Goal: Information Seeking & Learning: Learn about a topic

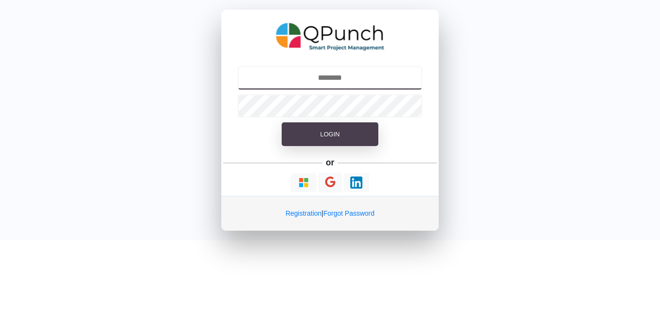
type input "**********"
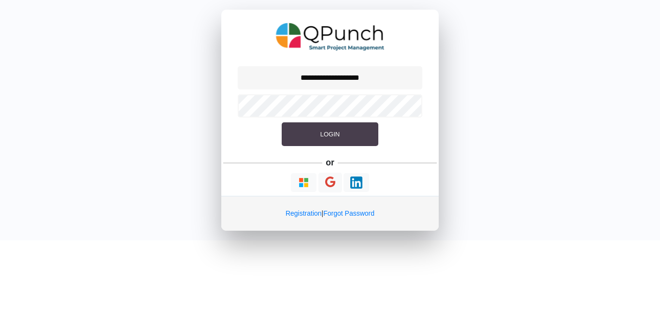
click at [329, 139] on button "Login" at bounding box center [330, 134] width 97 height 24
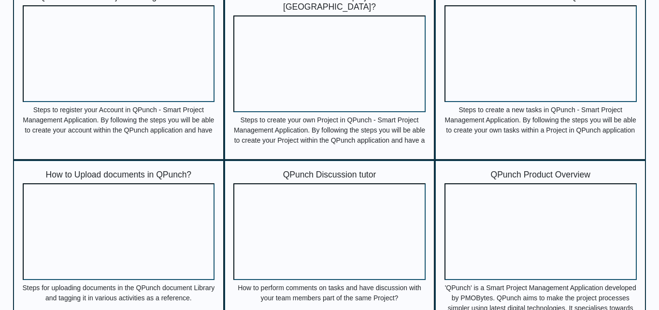
scroll to position [374, 0]
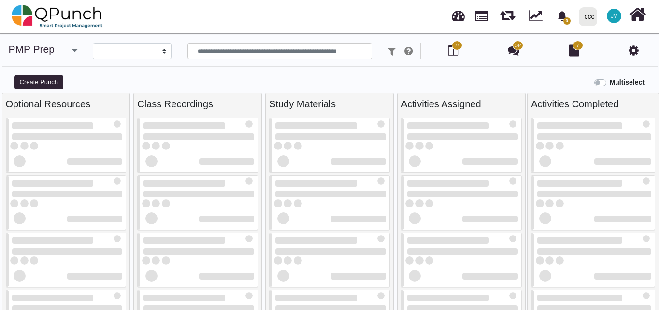
select select
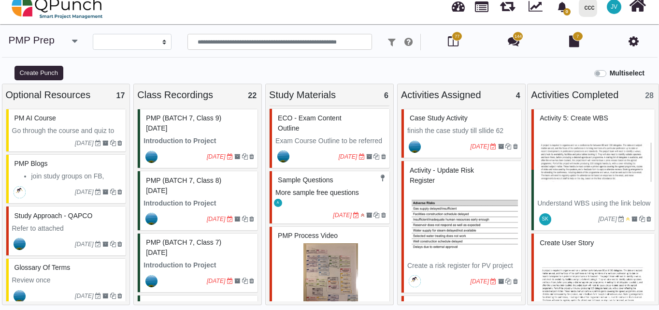
scroll to position [176, 0]
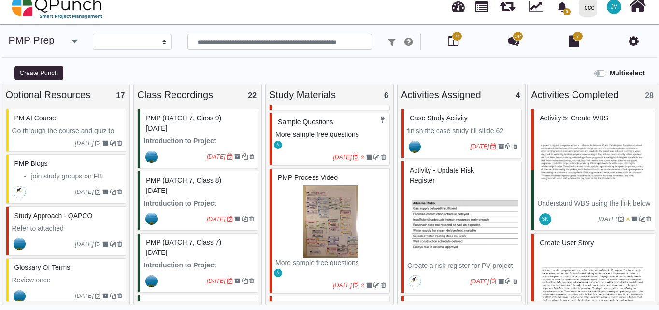
click at [325, 136] on span "More sample free questions" at bounding box center [317, 134] width 84 height 8
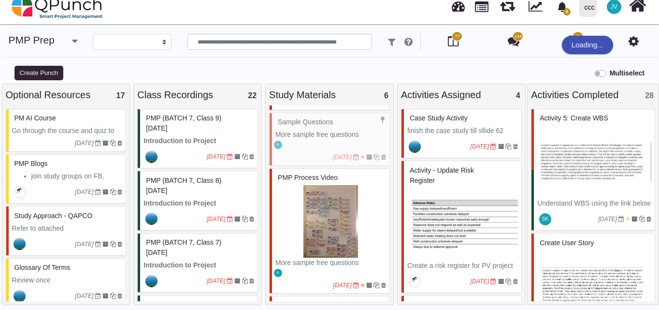
select select "*******"
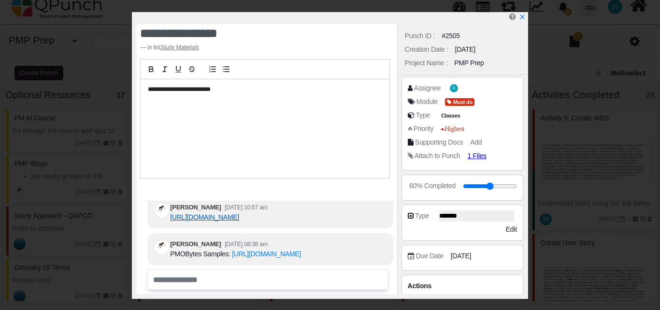
click at [221, 213] on link "[URL][DOMAIN_NAME]" at bounding box center [204, 217] width 69 height 8
click at [521, 17] on icon "x" at bounding box center [521, 17] width 5 height 5
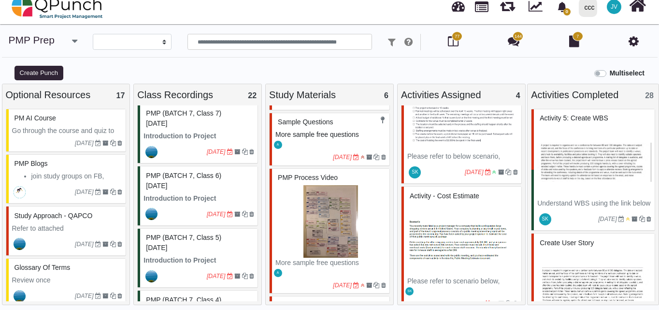
scroll to position [250, 0]
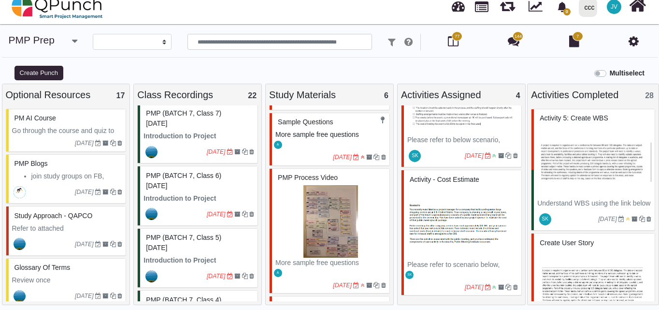
click at [466, 229] on img at bounding box center [462, 223] width 111 height 72
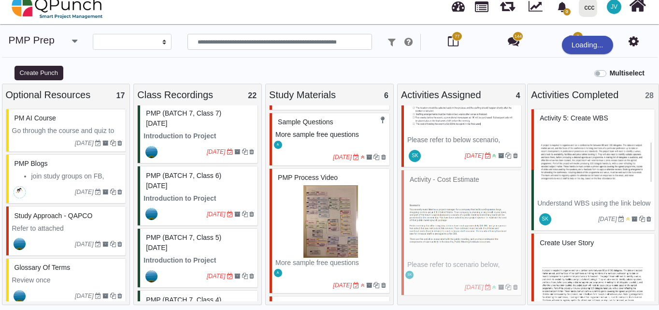
select select "*******"
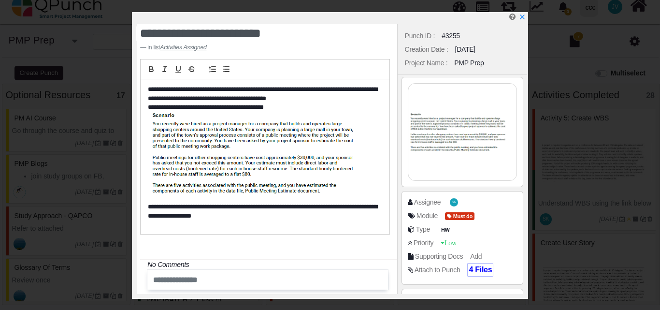
click at [477, 268] on span "4 Files" at bounding box center [479, 269] width 23 height 8
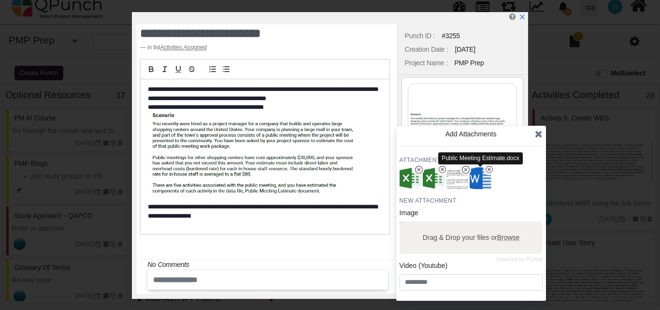
click at [478, 180] on img "button" at bounding box center [480, 178] width 25 height 25
click at [429, 180] on img "button" at bounding box center [433, 178] width 25 height 25
click at [537, 132] on icon at bounding box center [539, 134] width 8 height 10
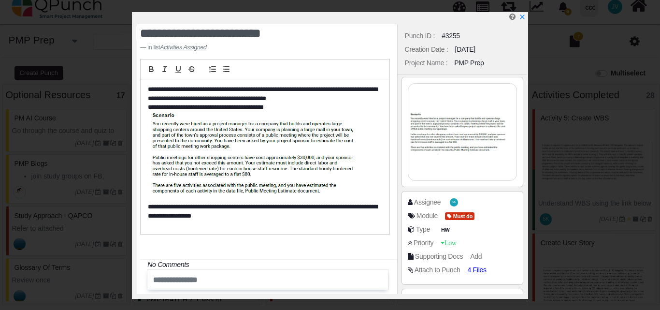
click at [438, 131] on img at bounding box center [462, 132] width 108 height 97
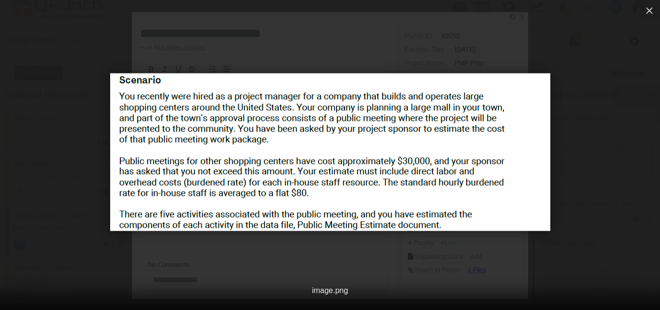
click at [276, 201] on img at bounding box center [330, 151] width 440 height 157
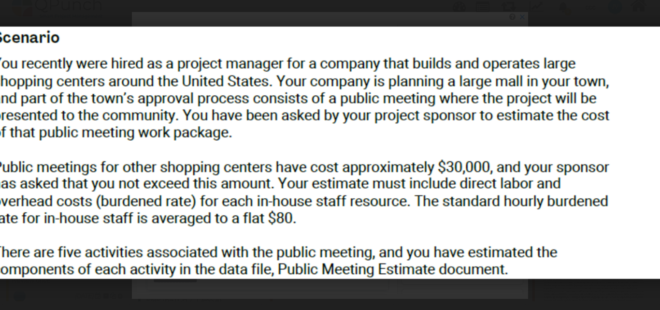
click at [307, 190] on img at bounding box center [330, 152] width 704 height 252
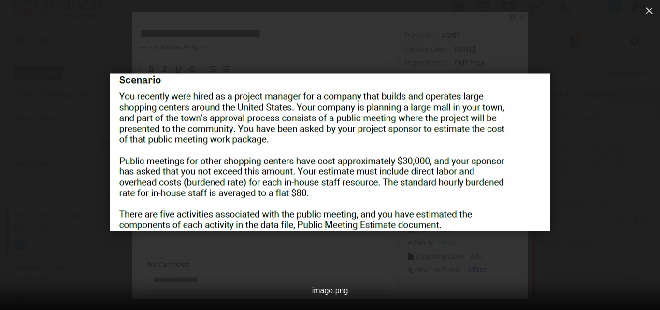
click at [325, 241] on div at bounding box center [330, 152] width 660 height 246
click at [131, 86] on img at bounding box center [330, 151] width 440 height 157
click at [650, 10] on icon "button" at bounding box center [649, 10] width 7 height 7
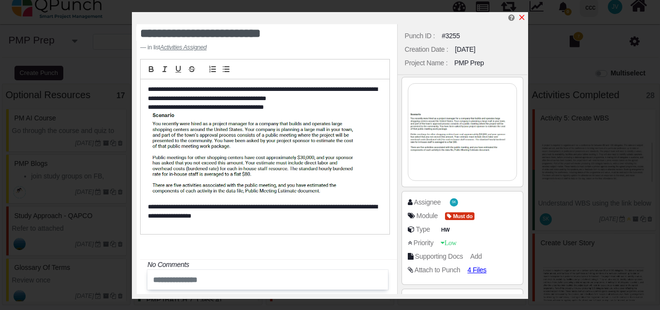
click at [524, 18] on icon "x" at bounding box center [522, 18] width 8 height 8
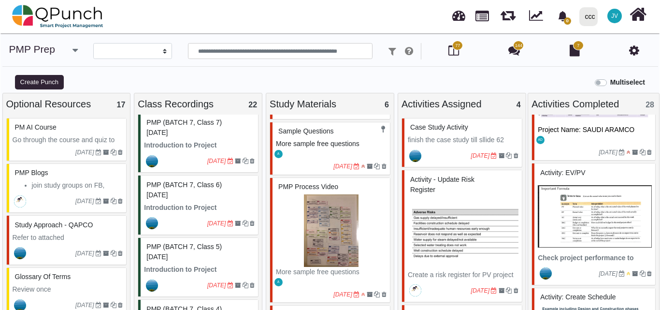
scroll to position [902, 0]
click at [588, 223] on img at bounding box center [594, 216] width 114 height 72
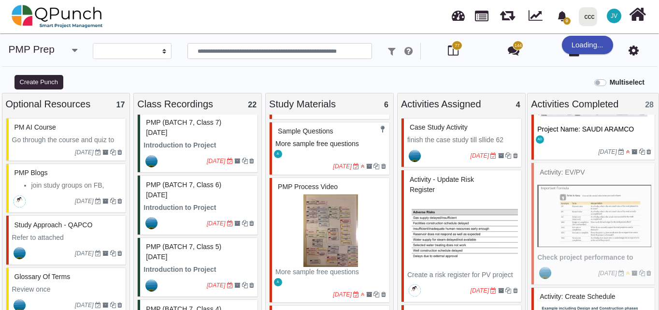
select select "*******"
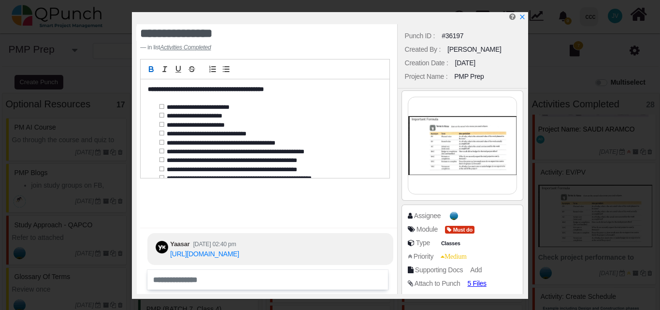
scroll to position [47, 0]
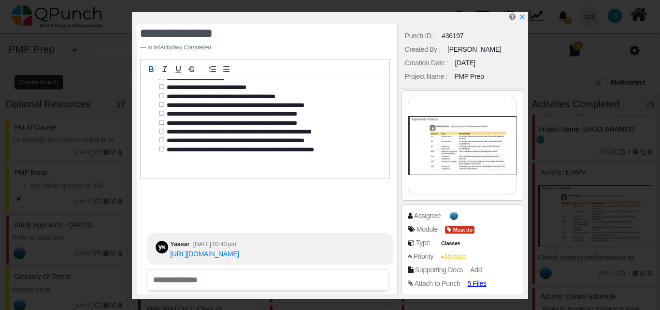
click at [470, 153] on img at bounding box center [462, 145] width 108 height 97
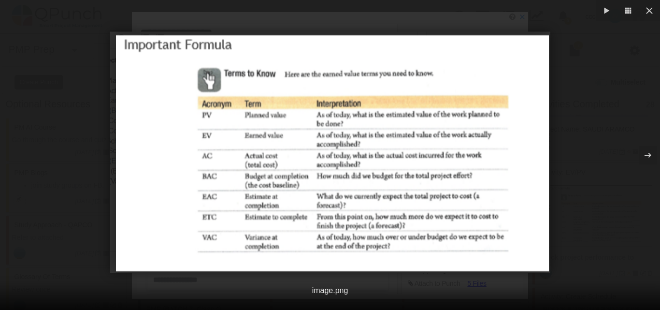
click at [322, 147] on img at bounding box center [330, 151] width 440 height 241
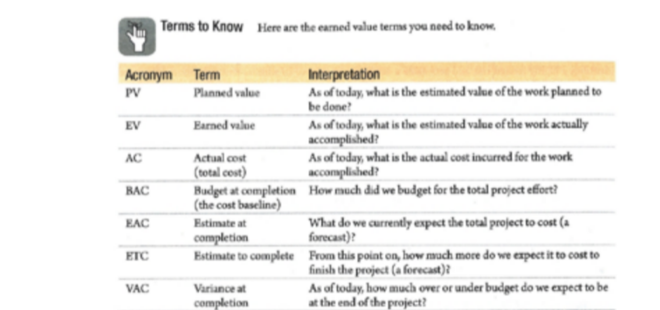
drag, startPoint x: 233, startPoint y: 184, endPoint x: 239, endPoint y: 180, distance: 7.0
click at [235, 182] on img at bounding box center [330, 151] width 704 height 385
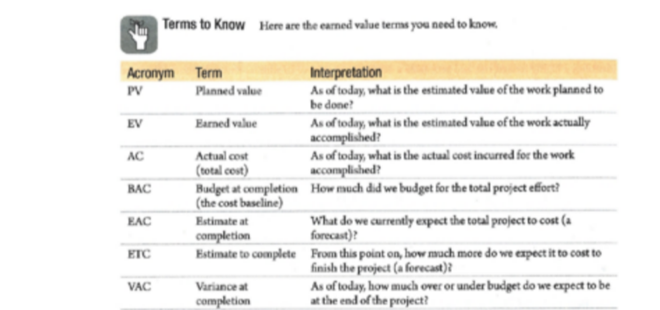
click at [239, 180] on img at bounding box center [332, 149] width 704 height 385
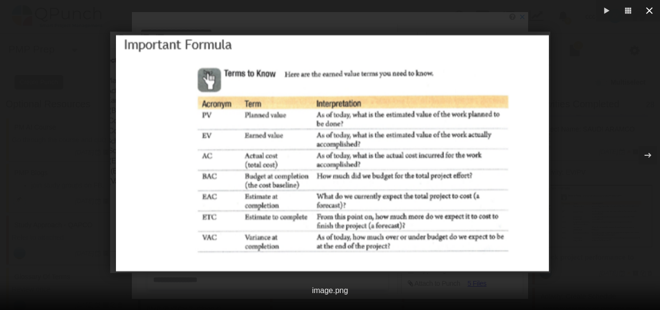
click at [650, 10] on icon "button" at bounding box center [649, 10] width 7 height 7
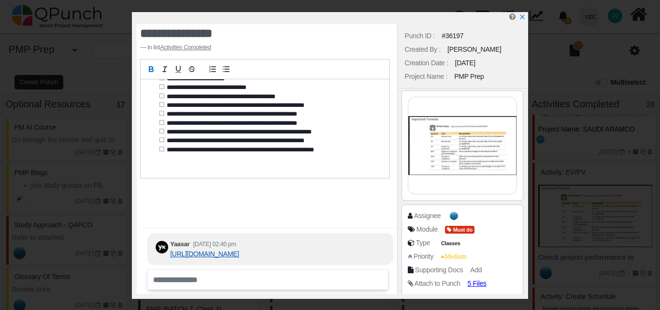
click at [209, 250] on link "[URL][DOMAIN_NAME]" at bounding box center [204, 254] width 69 height 8
click at [239, 250] on link "[URL][DOMAIN_NAME]" at bounding box center [204, 254] width 69 height 8
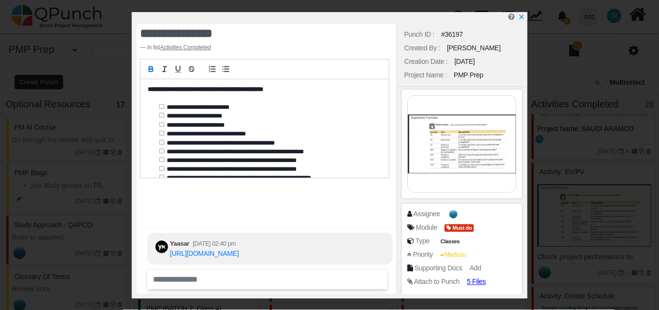
scroll to position [0, 0]
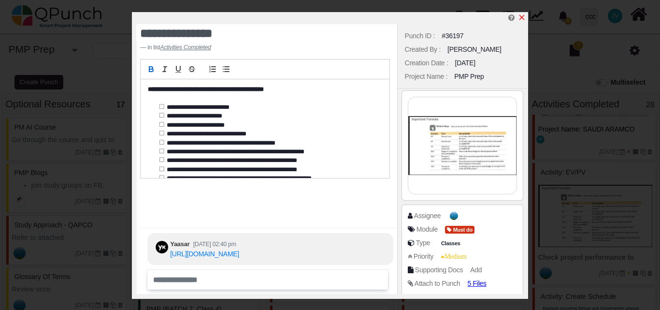
click at [523, 18] on icon "x" at bounding box center [522, 18] width 8 height 8
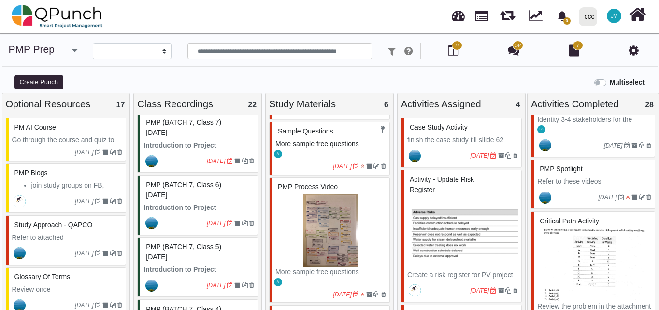
scroll to position [1610, 0]
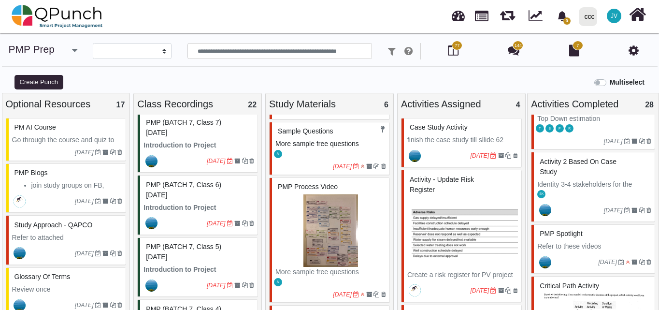
click at [573, 172] on div "Activity 2 based on Case Study" at bounding box center [594, 166] width 114 height 25
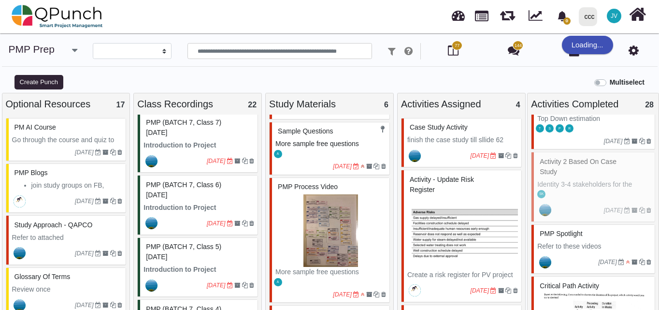
select select "*******"
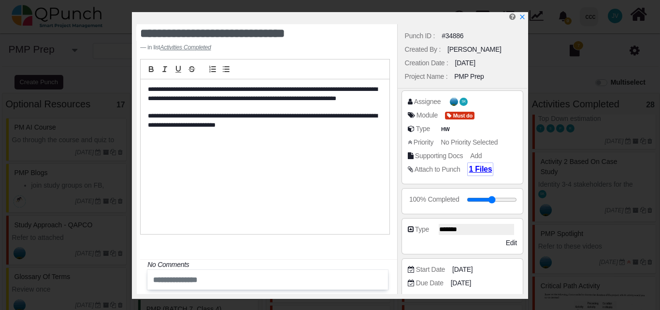
click at [477, 169] on span "1 Files" at bounding box center [479, 169] width 23 height 8
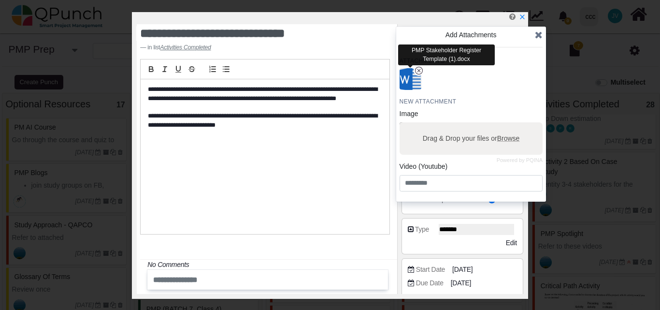
click at [413, 80] on img "button" at bounding box center [409, 79] width 25 height 25
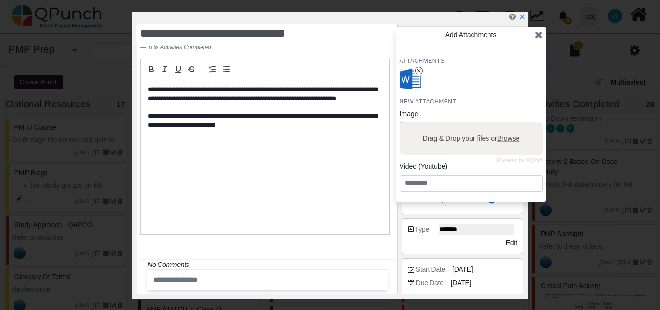
click at [538, 37] on icon at bounding box center [539, 35] width 8 height 10
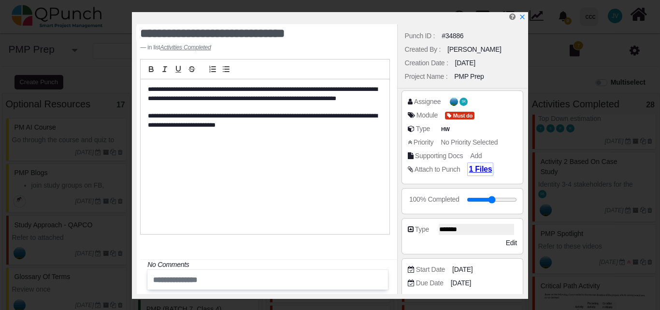
click at [481, 170] on span "1 Files" at bounding box center [479, 169] width 23 height 8
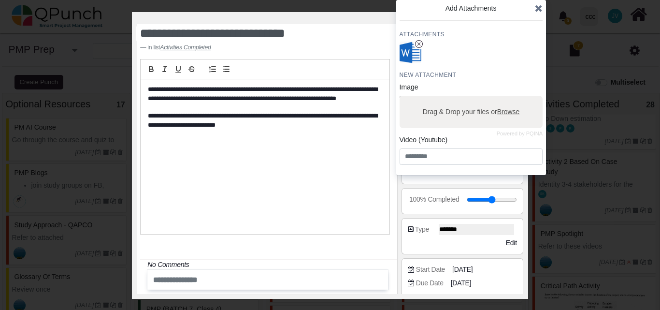
click at [538, 2] on span at bounding box center [539, 8] width 8 height 14
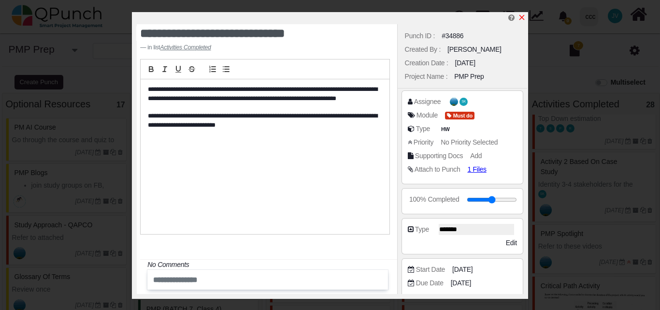
click at [518, 14] on icon "x" at bounding box center [522, 18] width 8 height 8
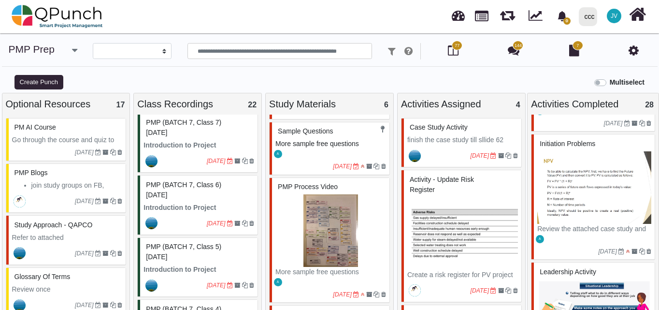
scroll to position [2575, 0]
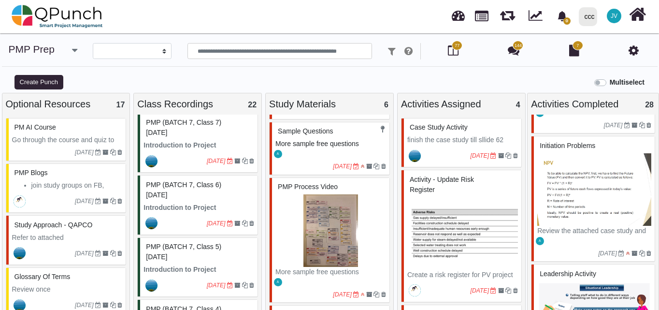
click at [584, 178] on img at bounding box center [594, 189] width 114 height 72
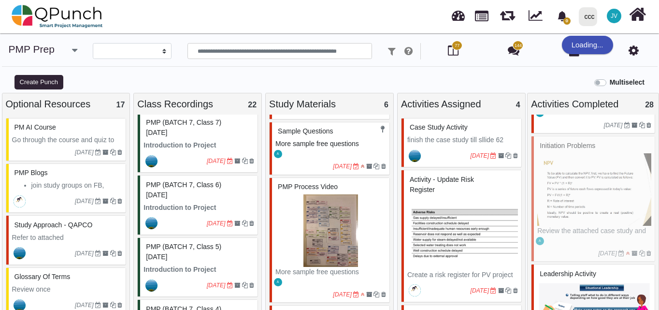
select select "*****"
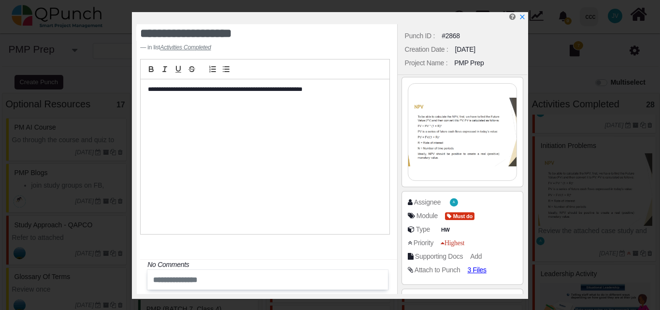
click at [460, 129] on img at bounding box center [462, 132] width 108 height 97
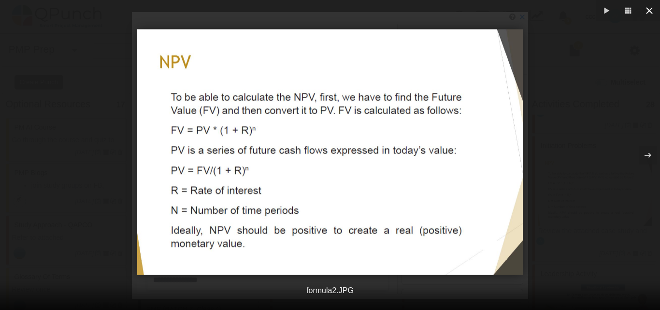
click at [650, 9] on icon "button" at bounding box center [649, 10] width 7 height 7
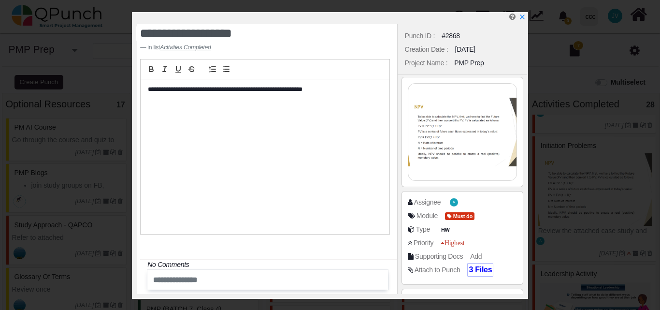
click at [479, 270] on span "3 Files" at bounding box center [479, 269] width 23 height 8
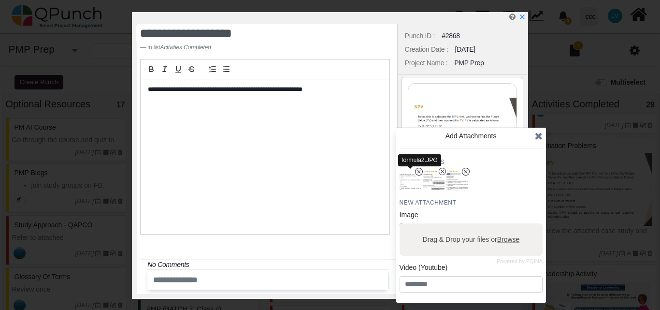
click at [410, 181] on img "button" at bounding box center [409, 180] width 25 height 25
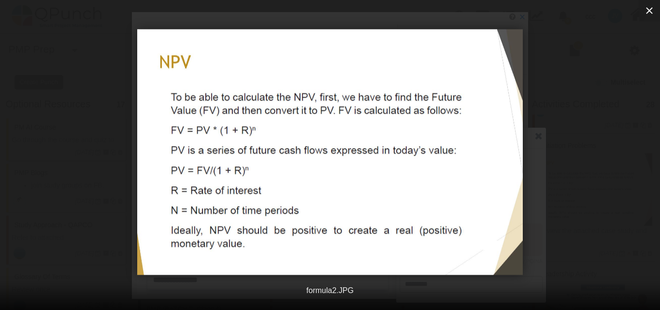
click at [650, 10] on icon "button" at bounding box center [649, 10] width 7 height 7
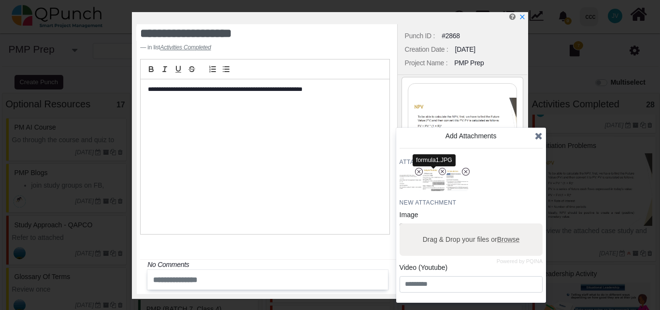
click at [434, 178] on img "button" at bounding box center [433, 180] width 25 height 25
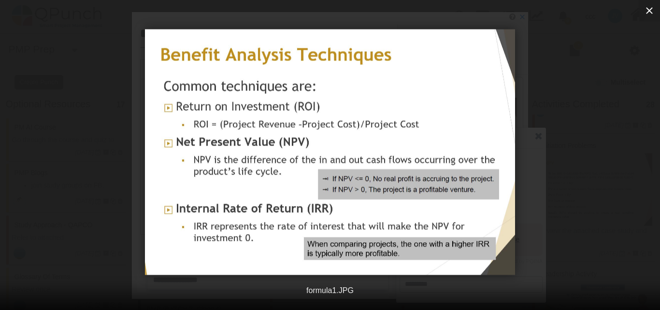
click at [651, 8] on icon "button" at bounding box center [649, 10] width 7 height 7
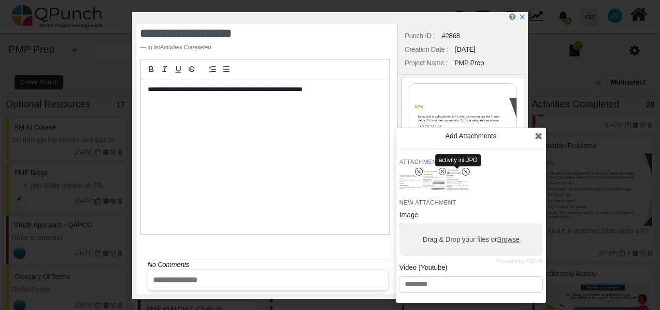
click at [465, 180] on img "button" at bounding box center [456, 180] width 25 height 25
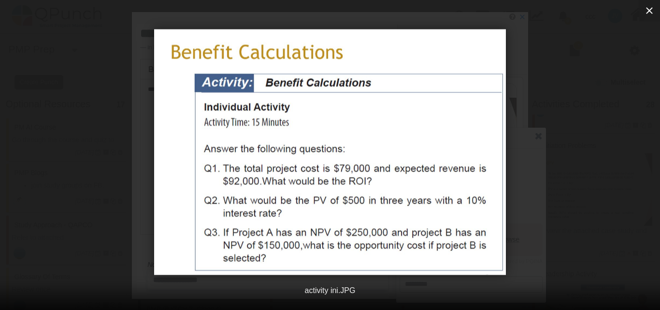
click at [654, 8] on icon "button" at bounding box center [649, 11] width 12 height 12
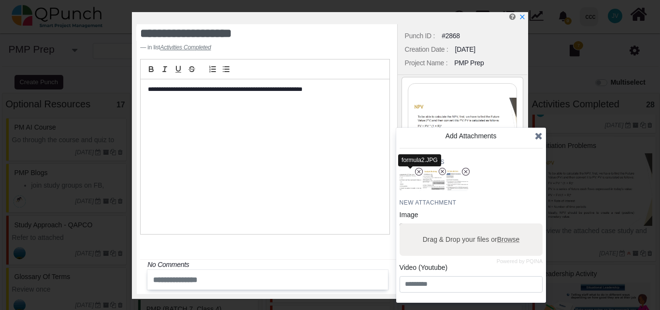
click at [407, 179] on img "button" at bounding box center [409, 180] width 25 height 25
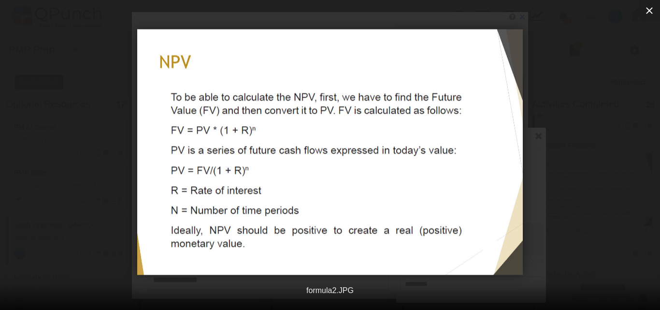
click at [645, 9] on icon "button" at bounding box center [649, 11] width 12 height 12
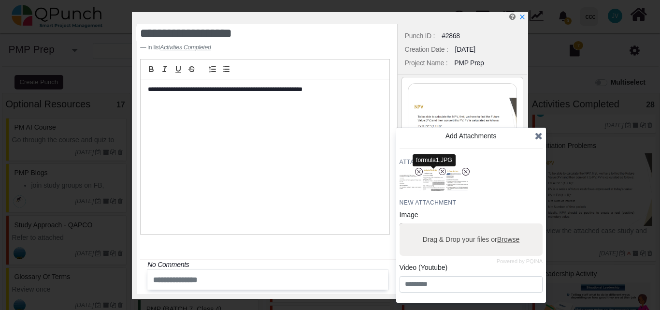
click at [435, 178] on img "button" at bounding box center [433, 180] width 25 height 25
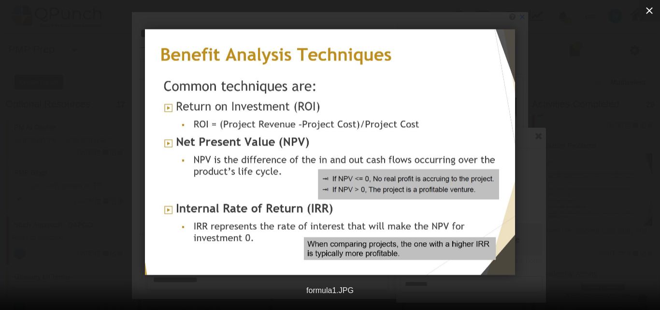
click at [645, 7] on icon "button" at bounding box center [649, 11] width 12 height 12
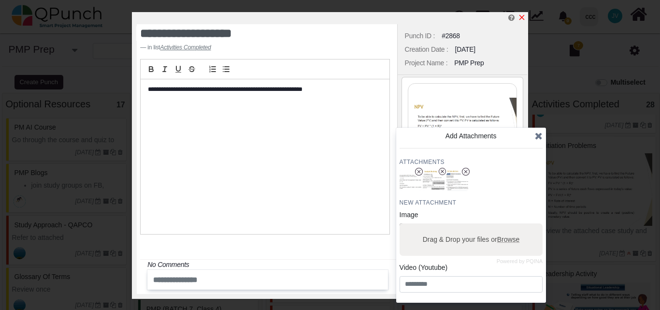
click at [521, 15] on icon "x" at bounding box center [522, 18] width 8 height 8
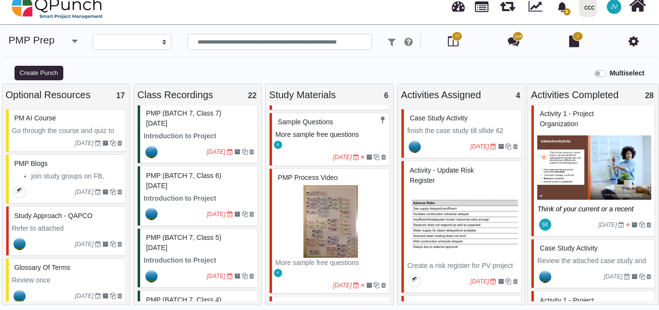
scroll to position [605, 0]
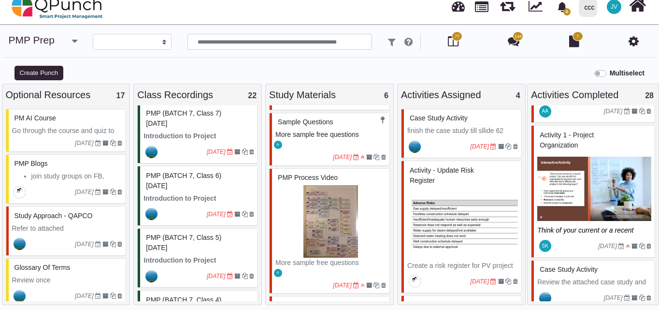
click at [576, 197] on img at bounding box center [594, 189] width 114 height 72
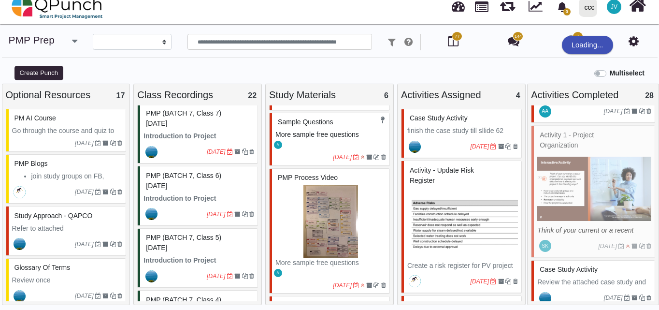
select select "*******"
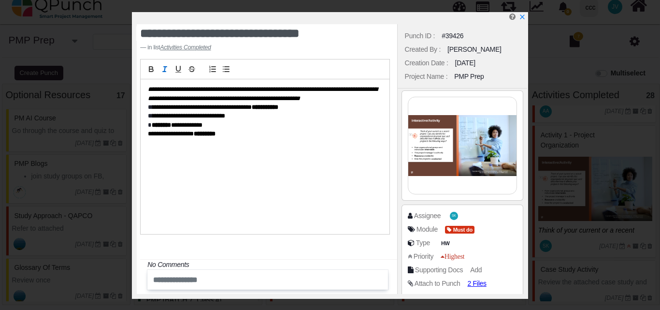
click at [457, 154] on img at bounding box center [462, 145] width 108 height 97
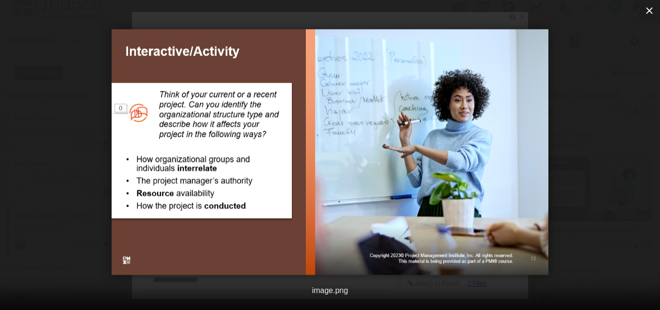
click at [649, 9] on icon "button" at bounding box center [649, 11] width 12 height 12
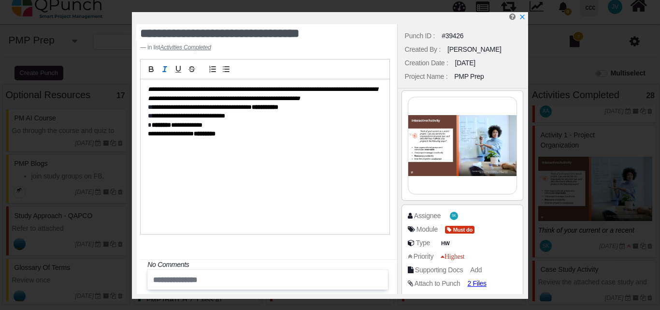
click at [452, 150] on img at bounding box center [462, 145] width 108 height 97
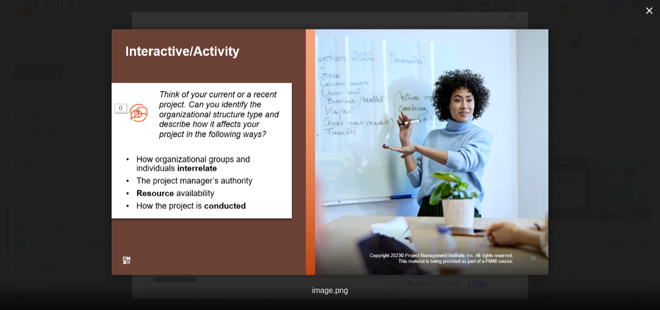
click at [653, 7] on icon "button" at bounding box center [649, 11] width 12 height 12
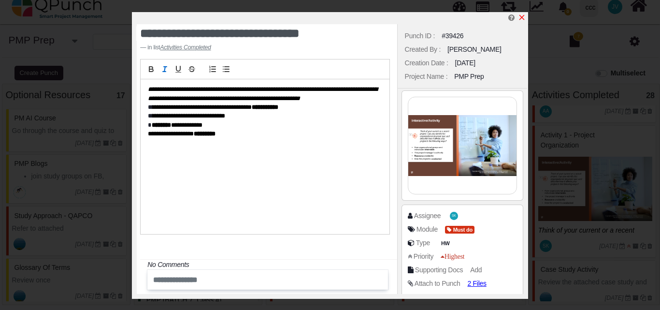
click at [521, 18] on icon "x" at bounding box center [522, 18] width 8 height 8
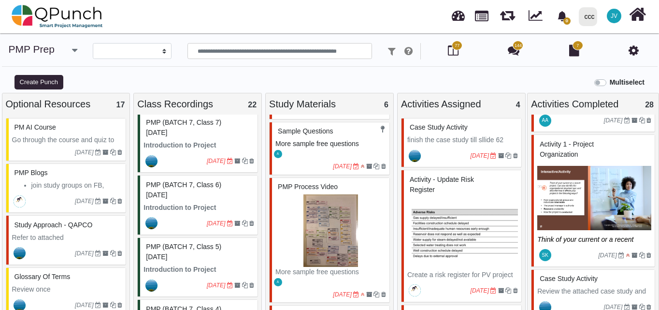
click at [445, 134] on div "Case Study Activity" at bounding box center [462, 127] width 111 height 15
select select "*******"
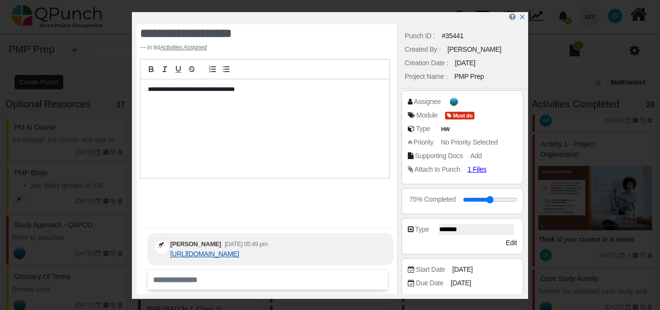
click at [239, 250] on link "[URL][DOMAIN_NAME]" at bounding box center [204, 254] width 69 height 8
click at [525, 16] on div at bounding box center [332, 18] width 390 height 12
click at [521, 18] on icon "x" at bounding box center [521, 17] width 5 height 5
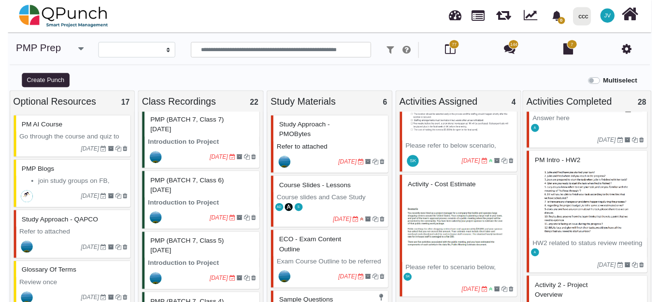
scroll to position [2923, 0]
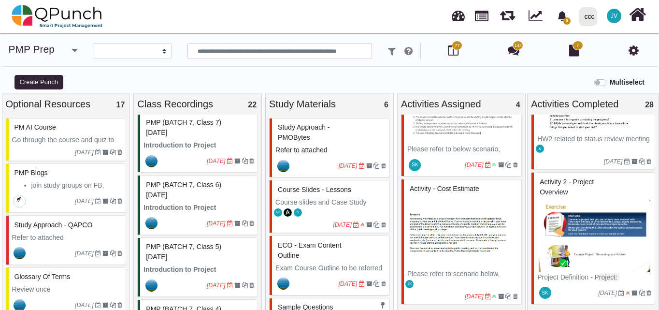
click at [589, 223] on img at bounding box center [594, 235] width 114 height 72
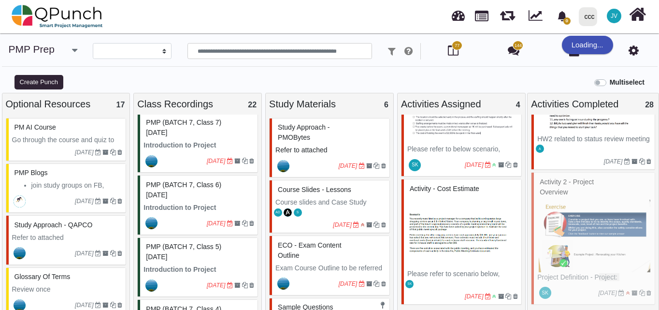
select select "*******"
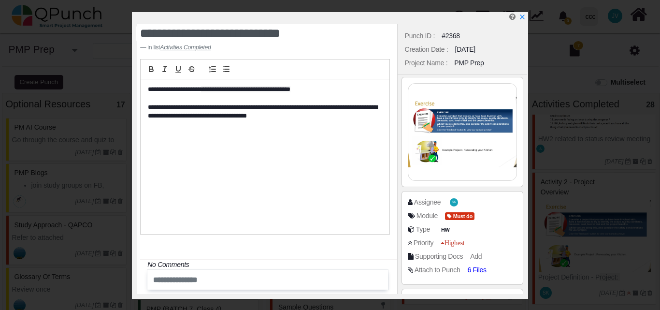
click at [478, 128] on img at bounding box center [462, 132] width 108 height 97
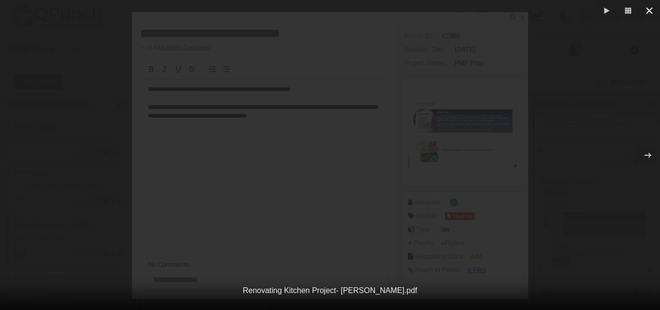
click at [648, 7] on icon "button" at bounding box center [649, 11] width 12 height 12
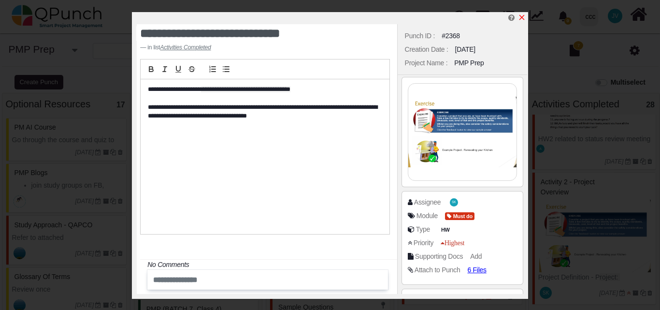
click at [521, 14] on icon "x" at bounding box center [522, 18] width 8 height 8
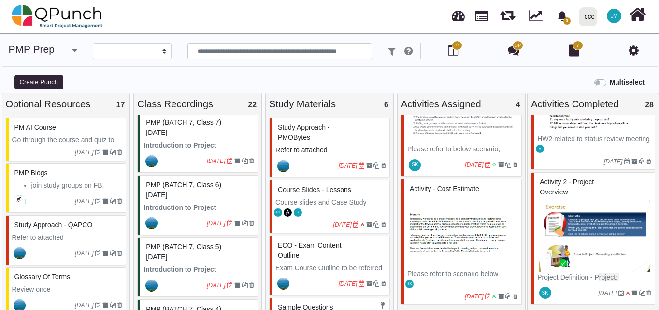
click at [514, 48] on span "144" at bounding box center [517, 46] width 11 height 10
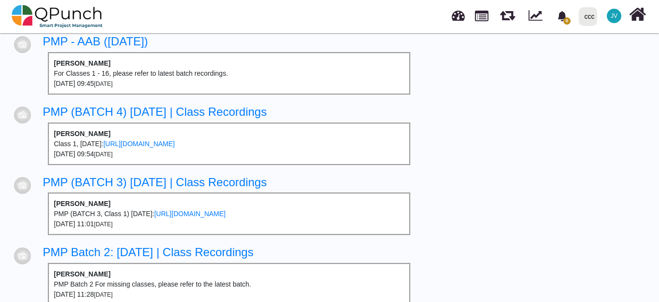
scroll to position [2683, 0]
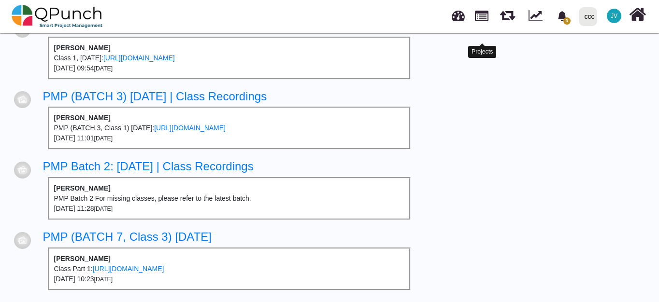
click at [481, 16] on link at bounding box center [482, 15] width 14 height 16
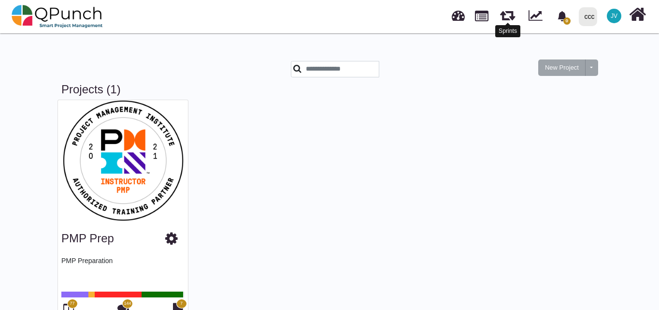
click at [508, 13] on link at bounding box center [507, 13] width 15 height 17
